Goal: Information Seeking & Learning: Learn about a topic

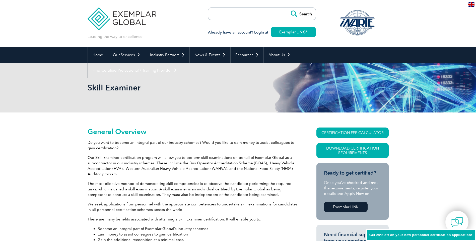
scroll to position [29, 0]
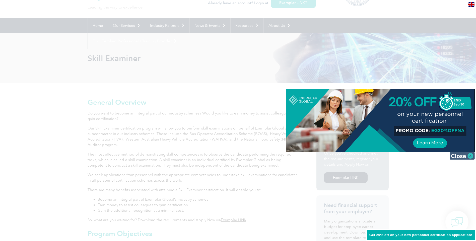
click at [462, 158] on img at bounding box center [462, 156] width 25 height 8
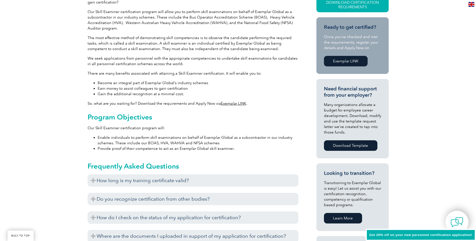
scroll to position [155, 0]
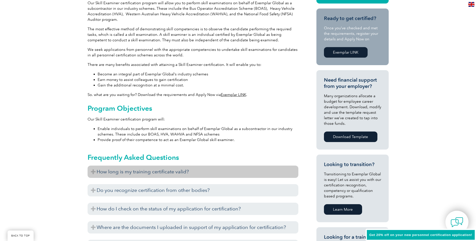
click at [113, 171] on h3 "How long is my training certificate valid?" at bounding box center [193, 172] width 211 height 12
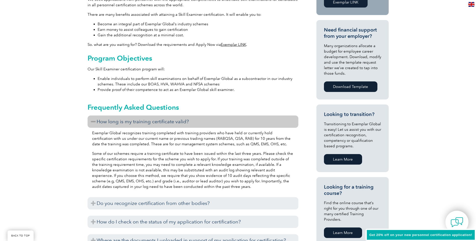
scroll to position [230, 0]
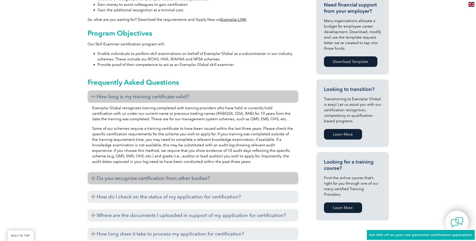
click at [140, 178] on h3 "Do you recognize certification from other bodies?" at bounding box center [193, 178] width 211 height 12
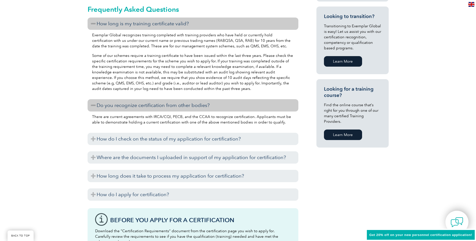
scroll to position [331, 0]
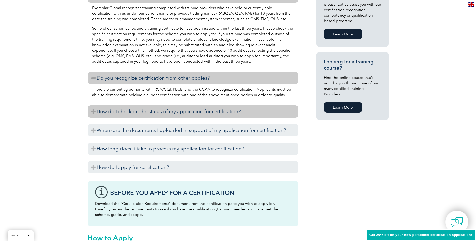
click at [137, 114] on h3 "How do I check on the status of my application for certification?" at bounding box center [193, 112] width 211 height 12
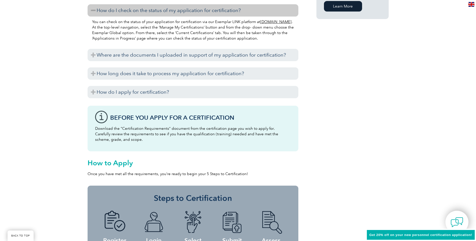
scroll to position [432, 0]
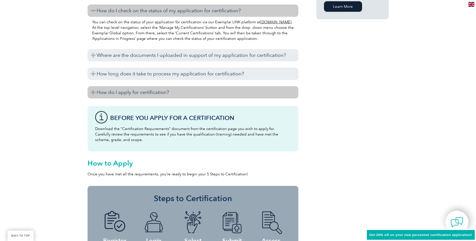
click at [137, 93] on h3 "How do I apply for certification?" at bounding box center [193, 92] width 211 height 12
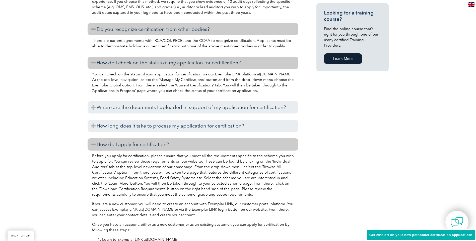
scroll to position [381, 0]
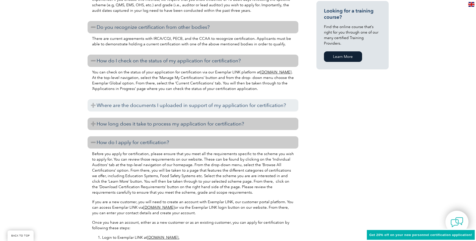
click at [94, 124] on h3 "How long does it take to process my application for certification?" at bounding box center [193, 124] width 211 height 12
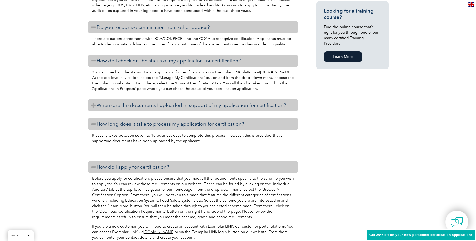
click at [93, 106] on h3 "Where are the documents I uploaded in support of my application for certificati…" at bounding box center [193, 105] width 211 height 12
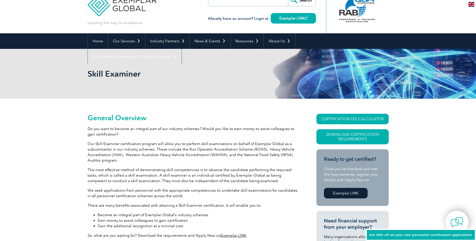
scroll to position [0, 0]
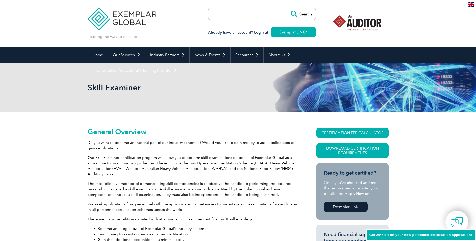
click at [120, 174] on p "Our Skill Examiner certification program will allow you to perform skill examin…" at bounding box center [193, 166] width 211 height 22
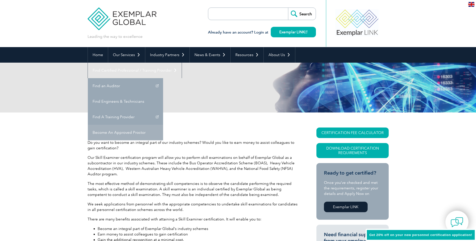
click at [163, 125] on link "Become An Approved Proctor" at bounding box center [125, 133] width 75 height 16
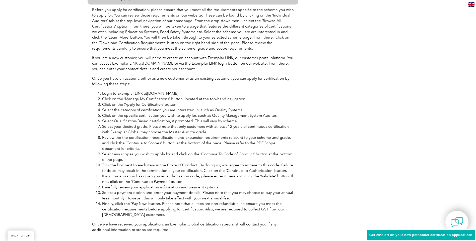
scroll to position [577, 0]
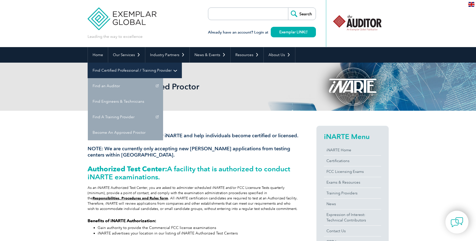
click at [182, 63] on link "Find Certified Professional / Training Provider" at bounding box center [135, 71] width 94 height 16
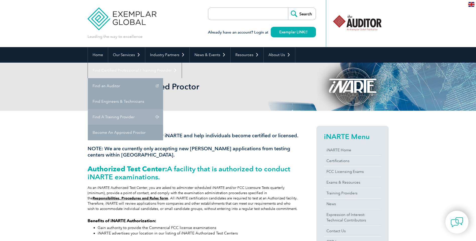
click at [163, 109] on link "Find A Training Provider" at bounding box center [125, 117] width 75 height 16
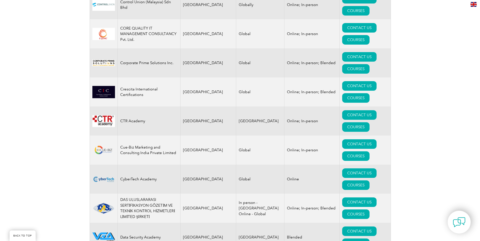
scroll to position [1882, 0]
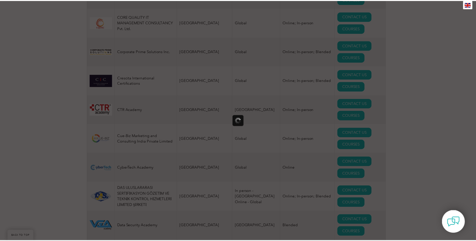
scroll to position [0, 0]
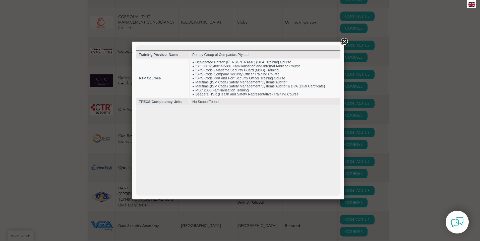
click at [344, 41] on link at bounding box center [344, 41] width 9 height 9
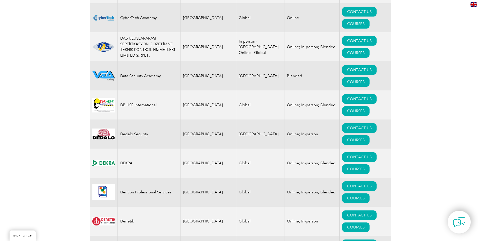
scroll to position [2033, 0]
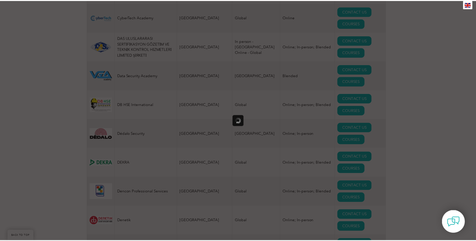
scroll to position [0, 0]
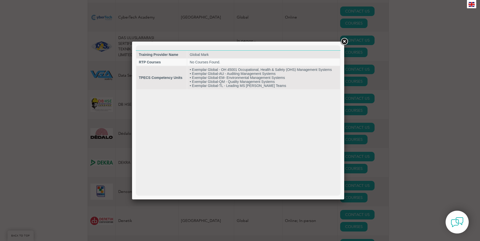
click at [346, 41] on link at bounding box center [344, 41] width 9 height 9
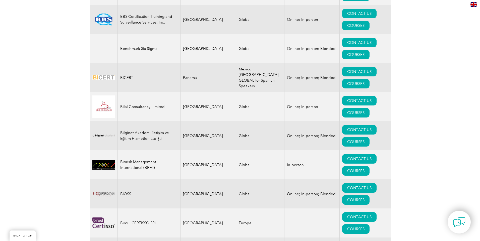
scroll to position [979, 0]
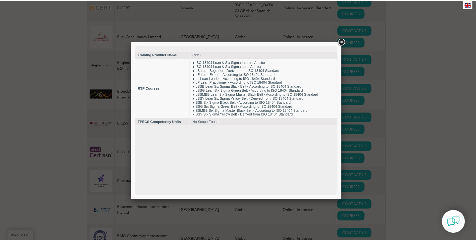
scroll to position [0, 0]
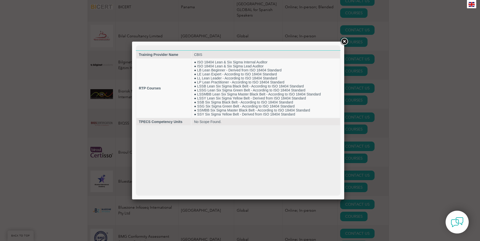
click at [345, 41] on link at bounding box center [344, 41] width 9 height 9
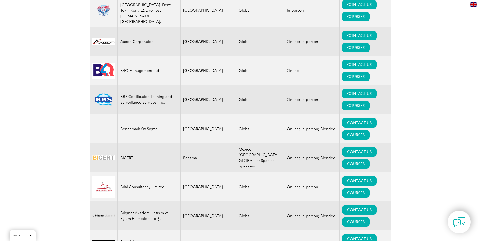
scroll to position [803, 0]
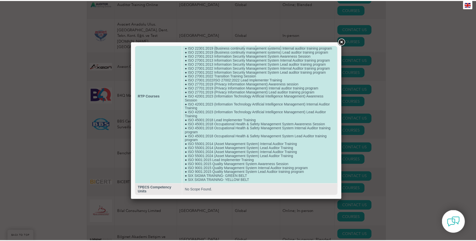
scroll to position [54, 0]
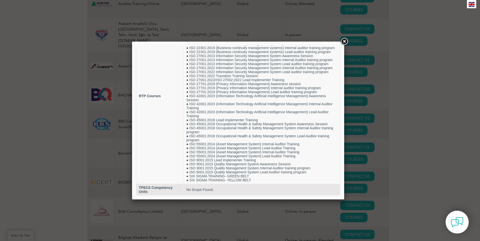
click at [343, 41] on link at bounding box center [344, 41] width 9 height 9
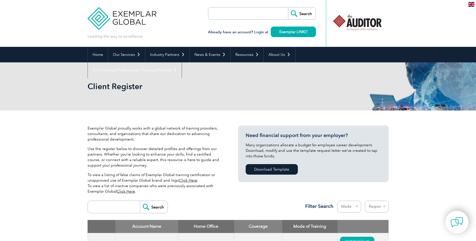
scroll to position [0, 0]
